Goal: Task Accomplishment & Management: Complete application form

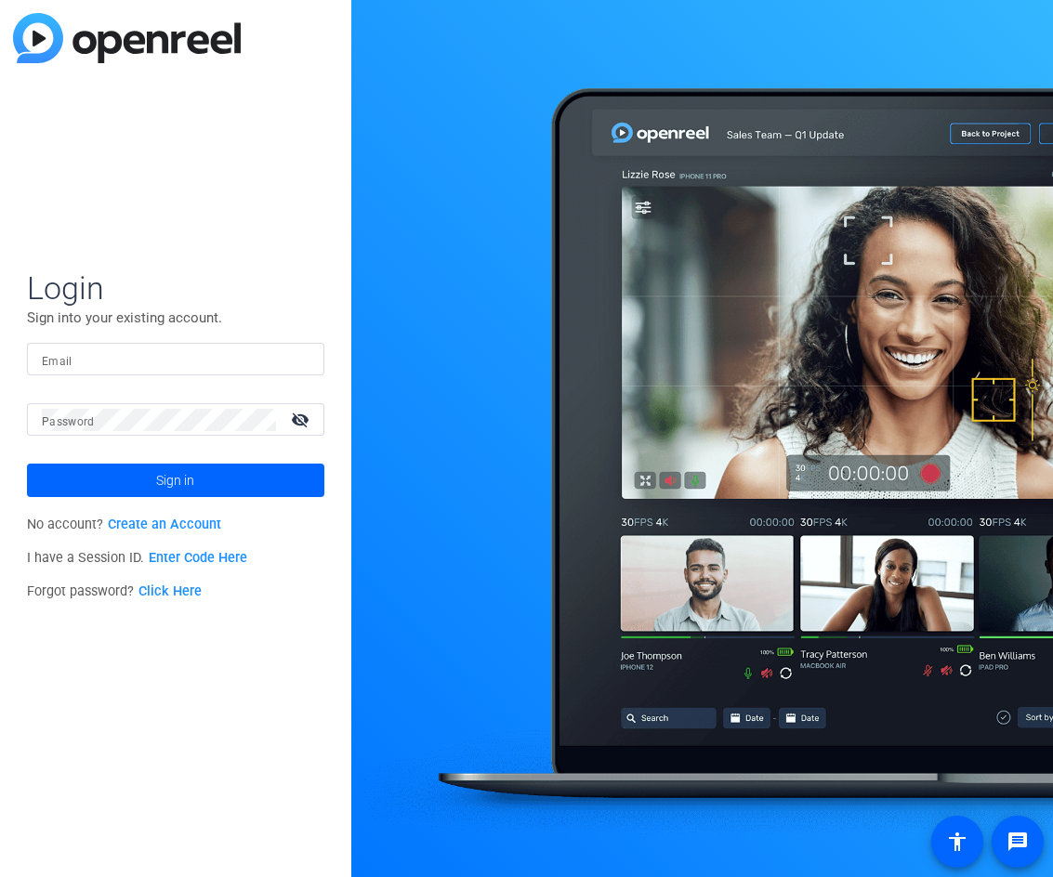
click at [136, 528] on link "Create an Account" at bounding box center [164, 525] width 113 height 16
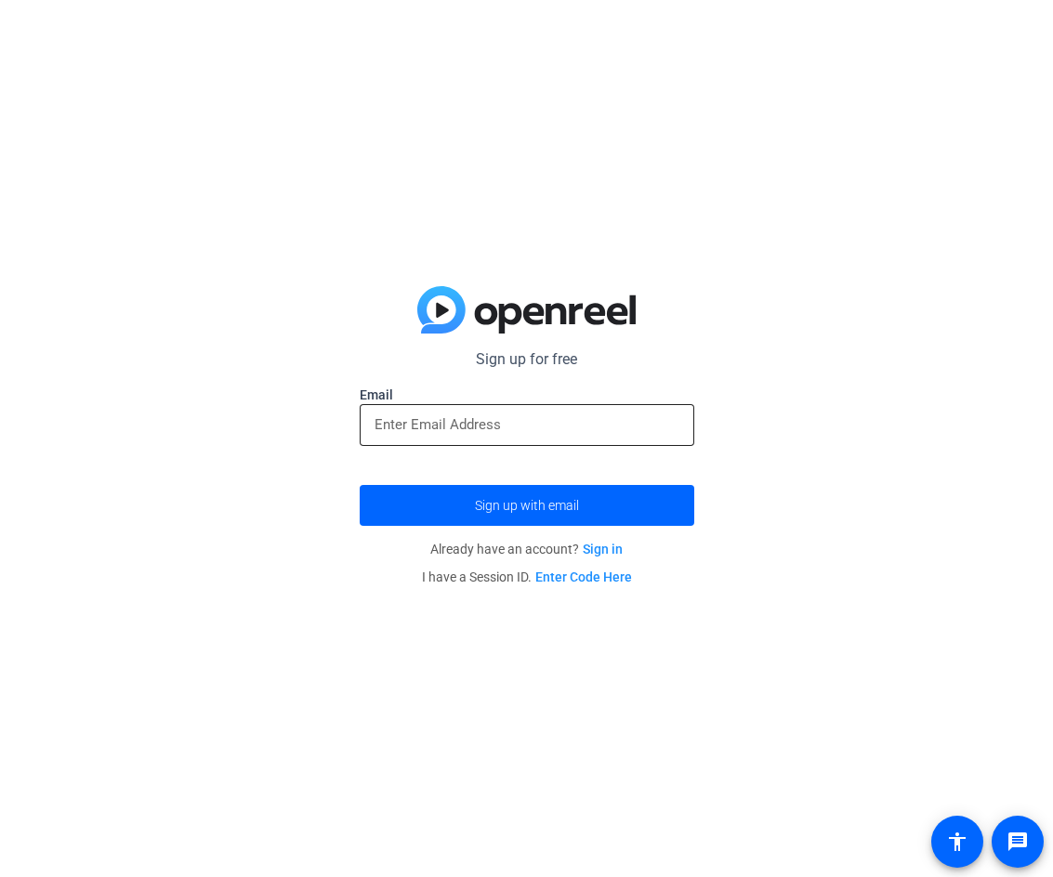
click at [465, 416] on input "email" at bounding box center [526, 424] width 305 height 22
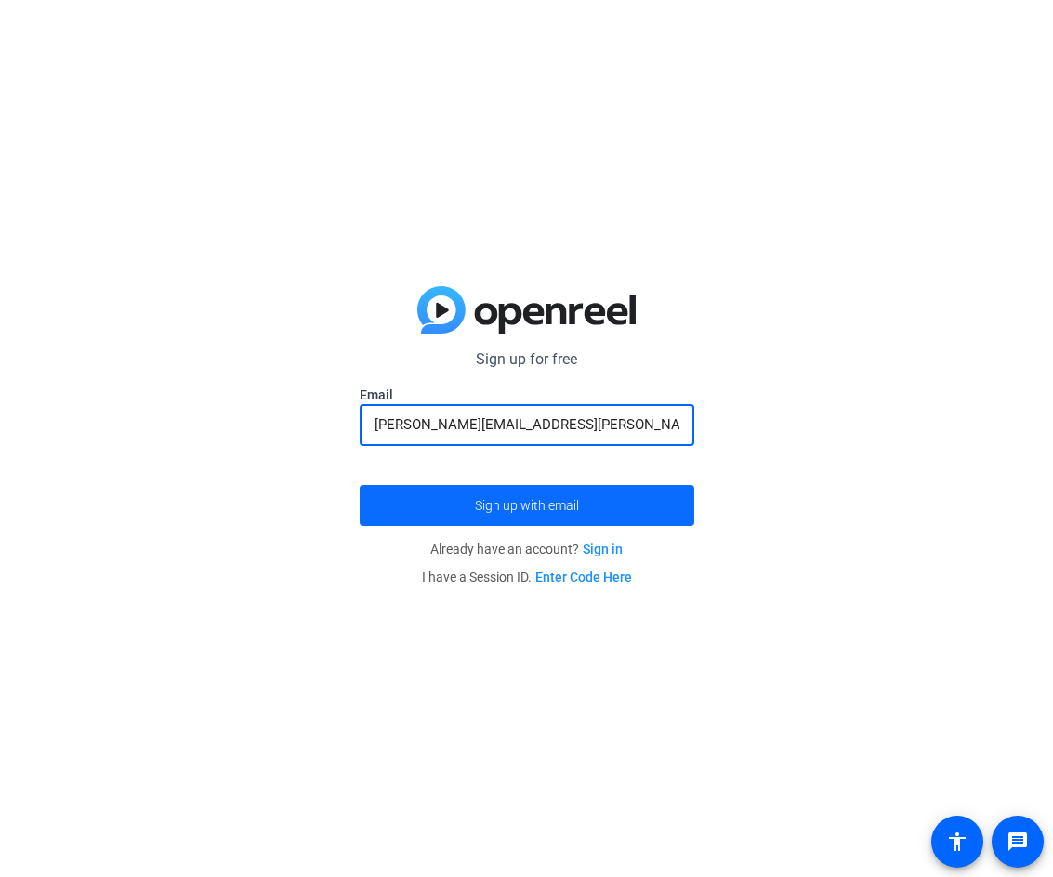
type input "[PERSON_NAME][EMAIL_ADDRESS][PERSON_NAME][DOMAIN_NAME]"
click at [535, 515] on span "submit" at bounding box center [527, 505] width 334 height 45
